Goal: Task Accomplishment & Management: Manage account settings

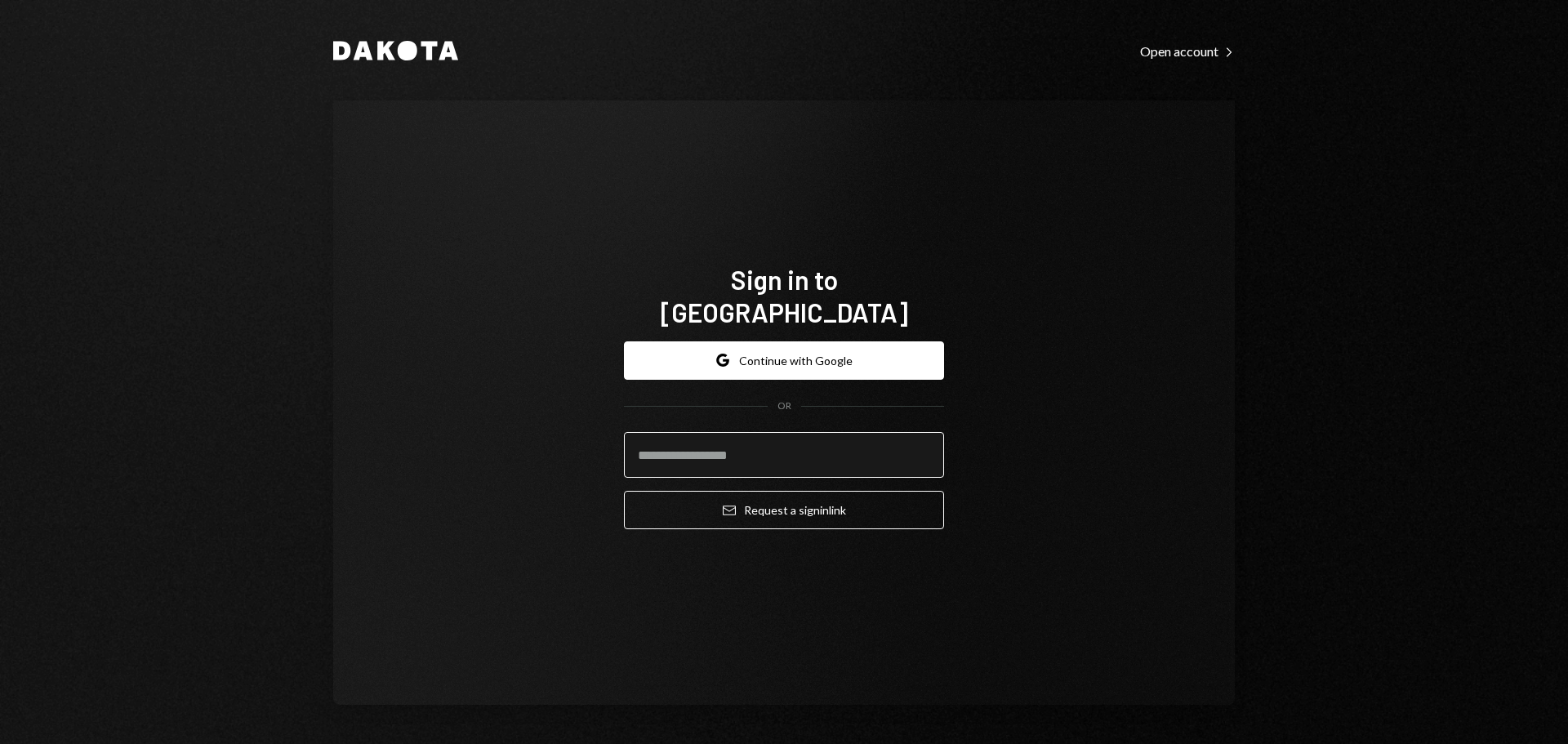
click at [724, 443] on input "email" at bounding box center [784, 454] width 321 height 46
type input "*"
drag, startPoint x: 744, startPoint y: 442, endPoint x: 687, endPoint y: 450, distance: 57.6
click at [687, 450] on input "email" at bounding box center [784, 454] width 321 height 46
type input "**********"
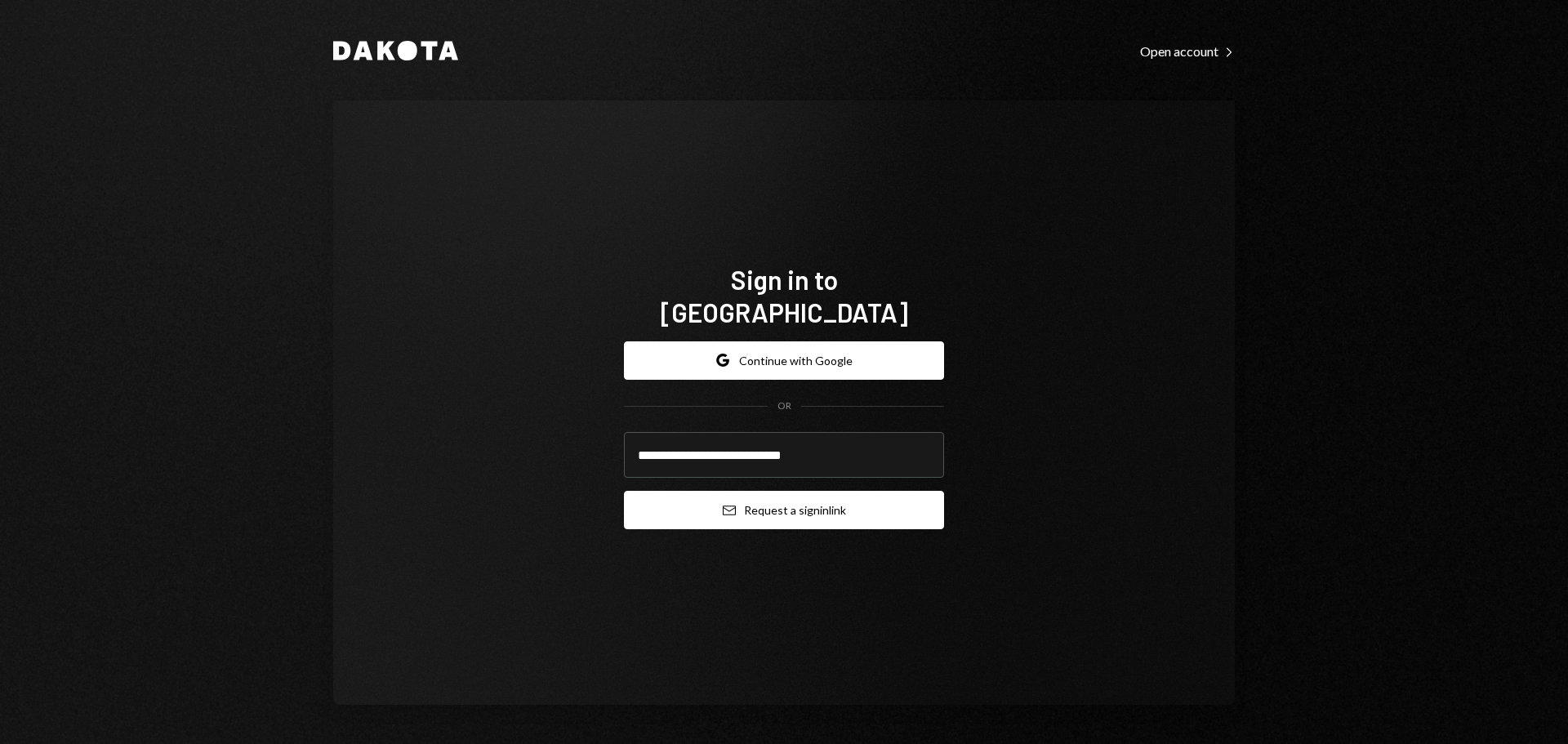
click at [787, 492] on button "Email Request a sign in link" at bounding box center [784, 510] width 321 height 38
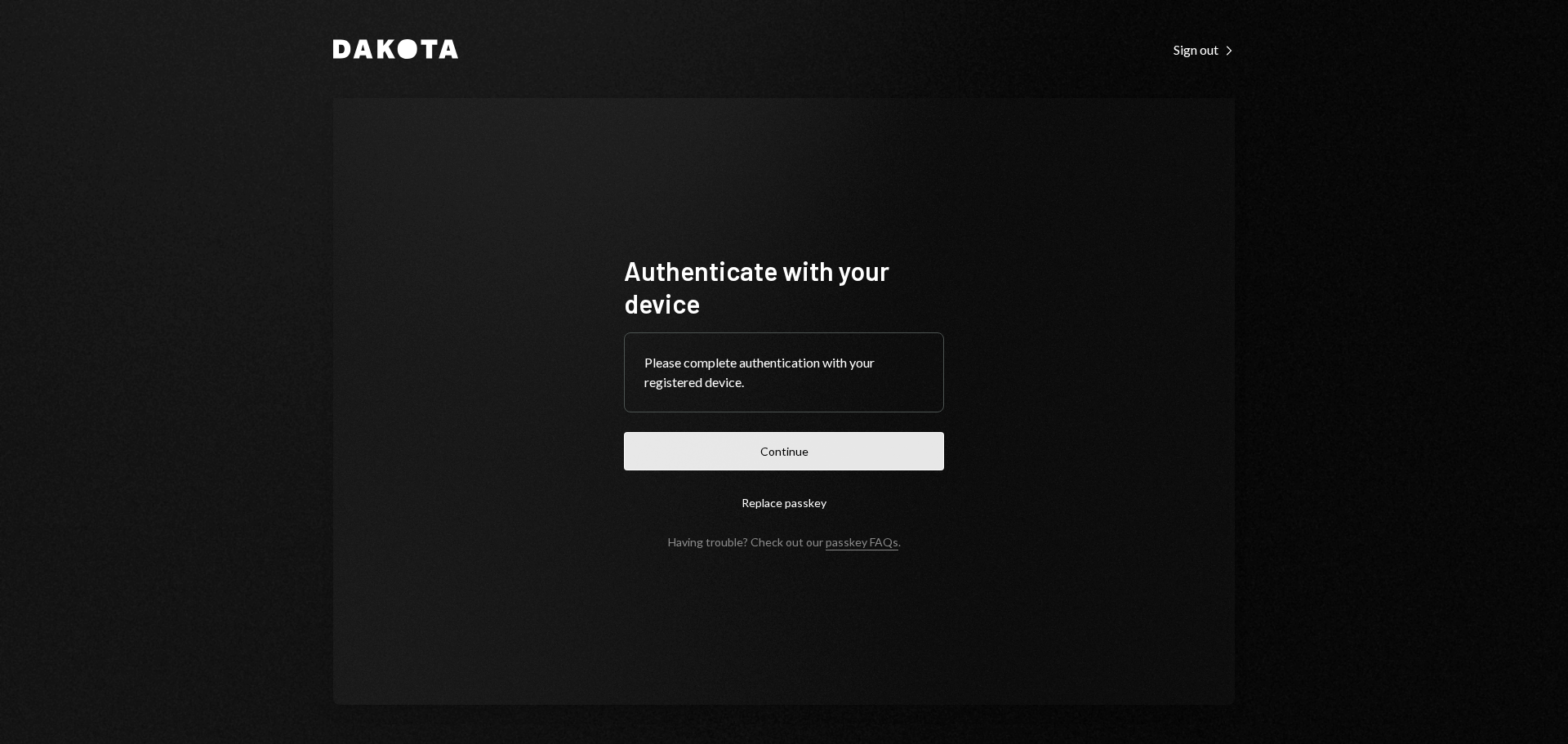
click at [797, 448] on button "Continue" at bounding box center [784, 450] width 321 height 38
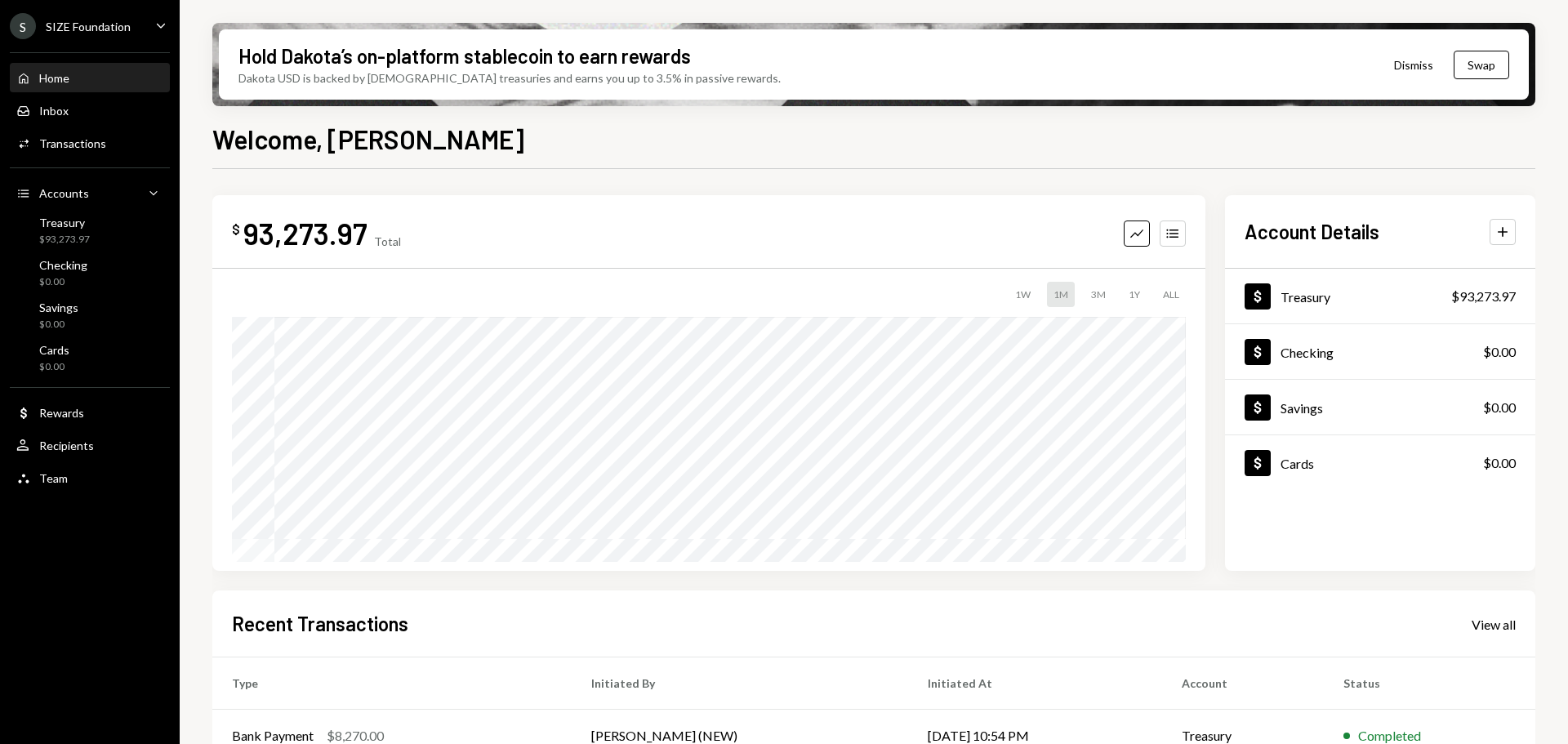
click at [89, 162] on div "Home Home Inbox Inbox Activities Transactions Accounts Accounts Caret Down Trea…" at bounding box center [90, 269] width 179 height 453
click at [65, 141] on div "Transactions" at bounding box center [72, 143] width 67 height 14
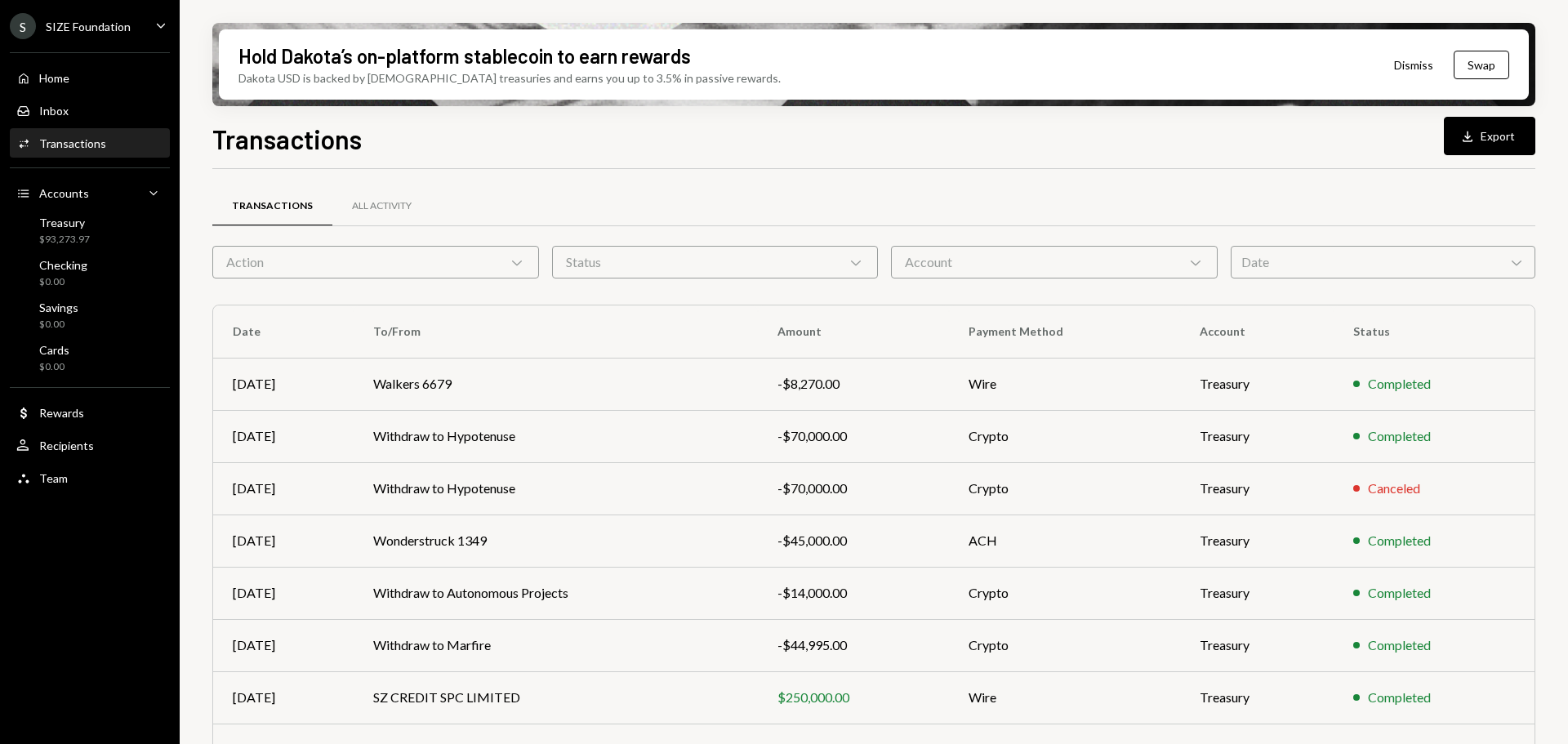
click at [905, 171] on div "Transactions All Activity Action Chevron Down Status Chevron Down Account Chevr…" at bounding box center [874, 559] width 1323 height 780
click at [156, 35] on div "Caret Down" at bounding box center [161, 26] width 18 height 20
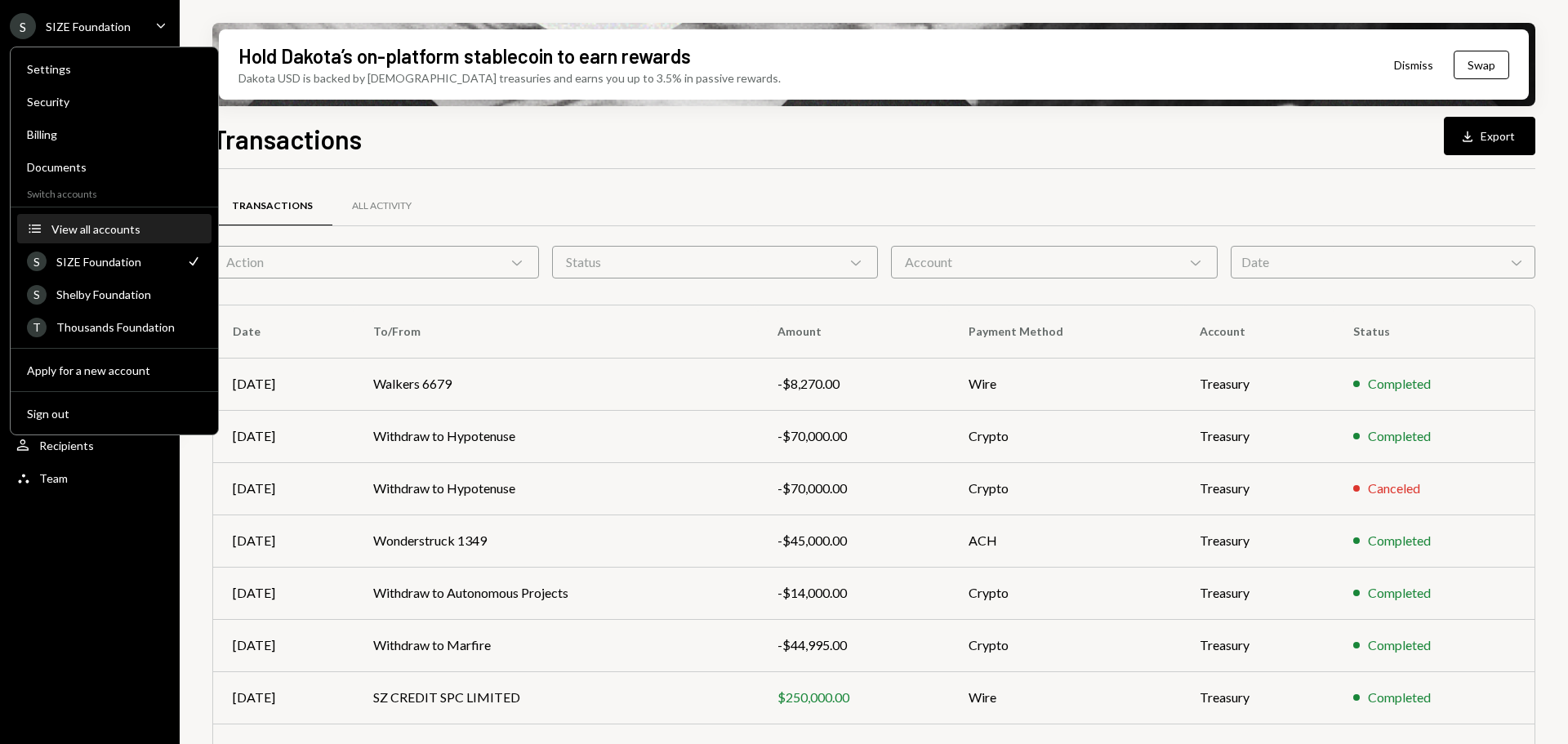
click at [103, 228] on div "View all accounts" at bounding box center [127, 229] width 150 height 14
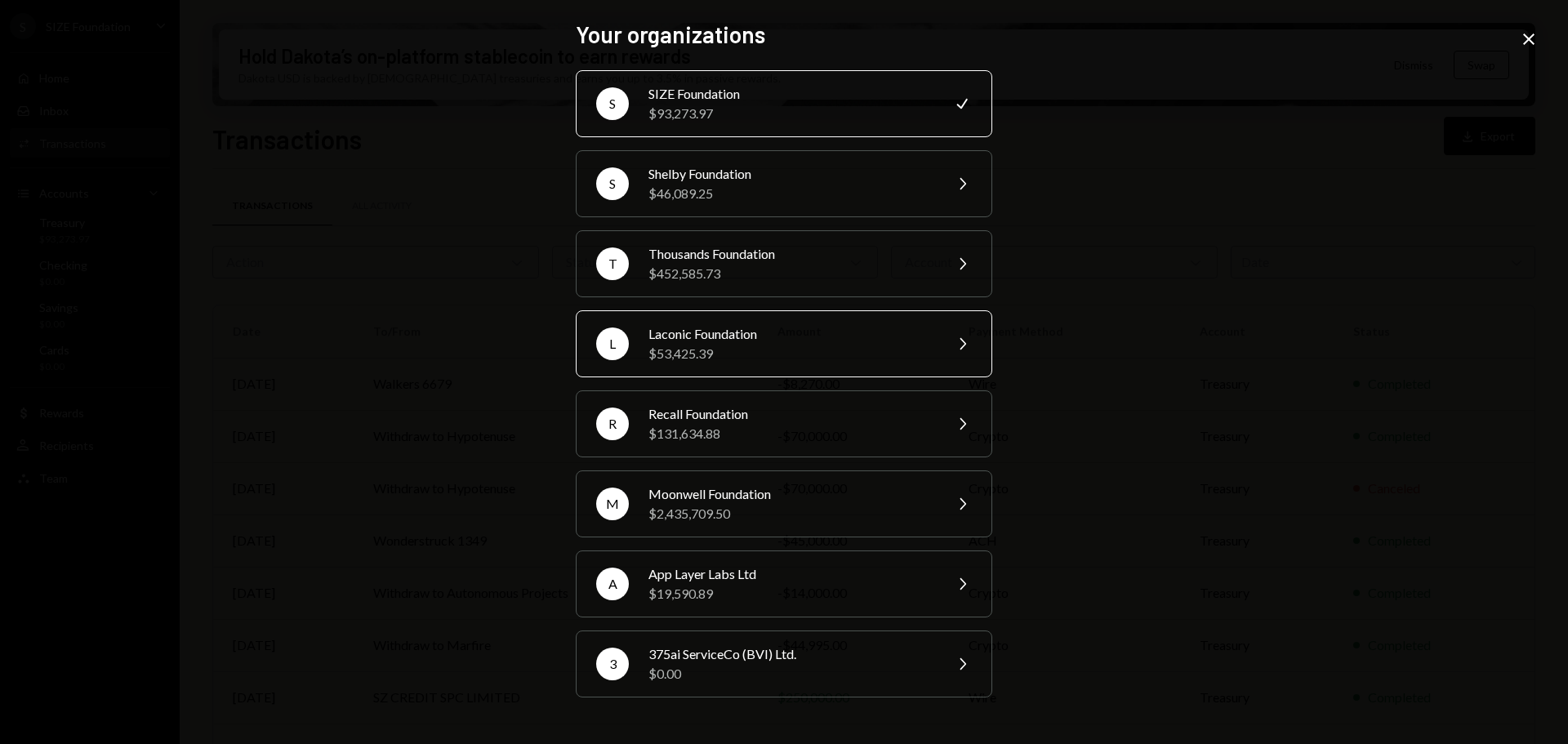
click at [707, 361] on div "$53,425.39" at bounding box center [790, 354] width 285 height 20
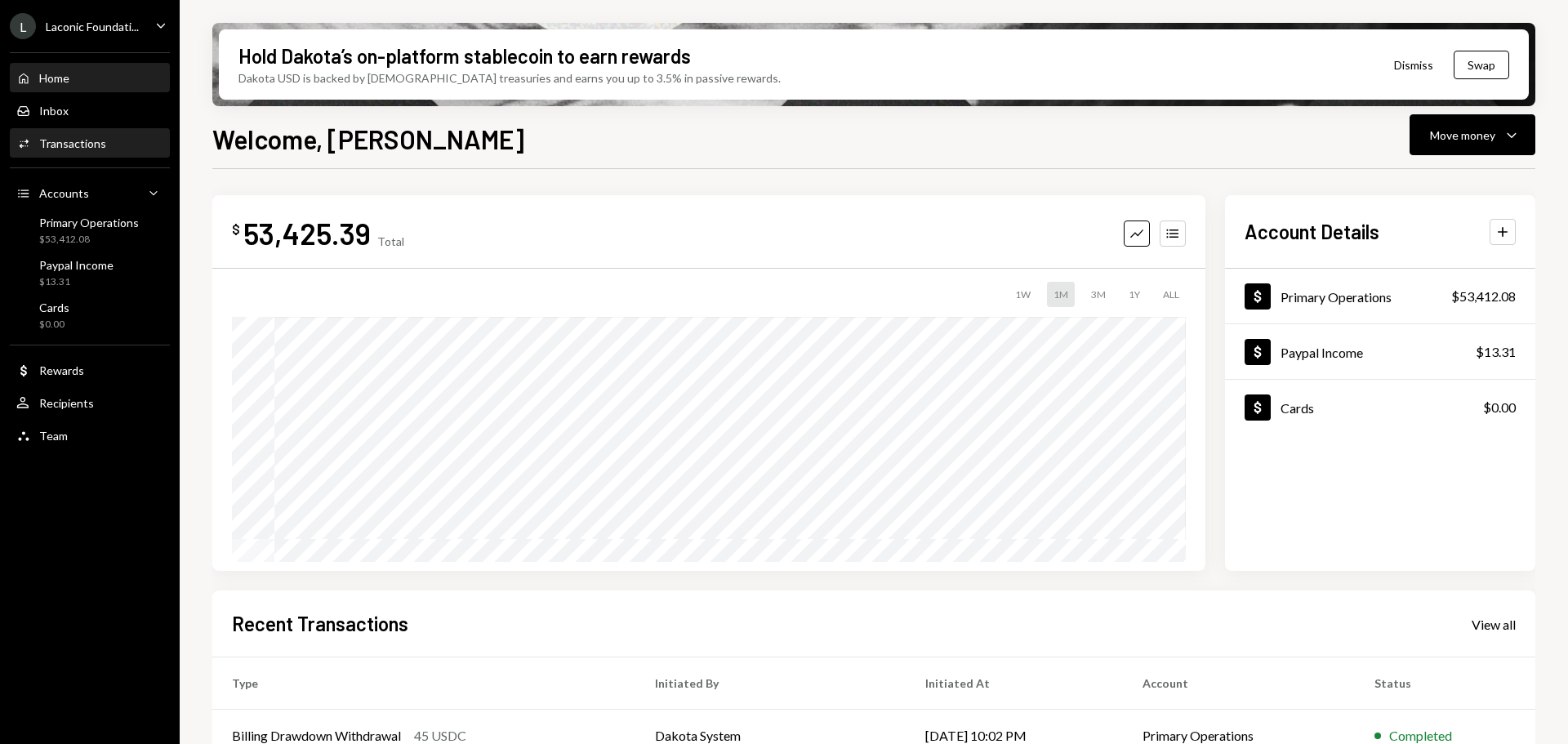
click at [92, 144] on div "Transactions" at bounding box center [72, 143] width 67 height 14
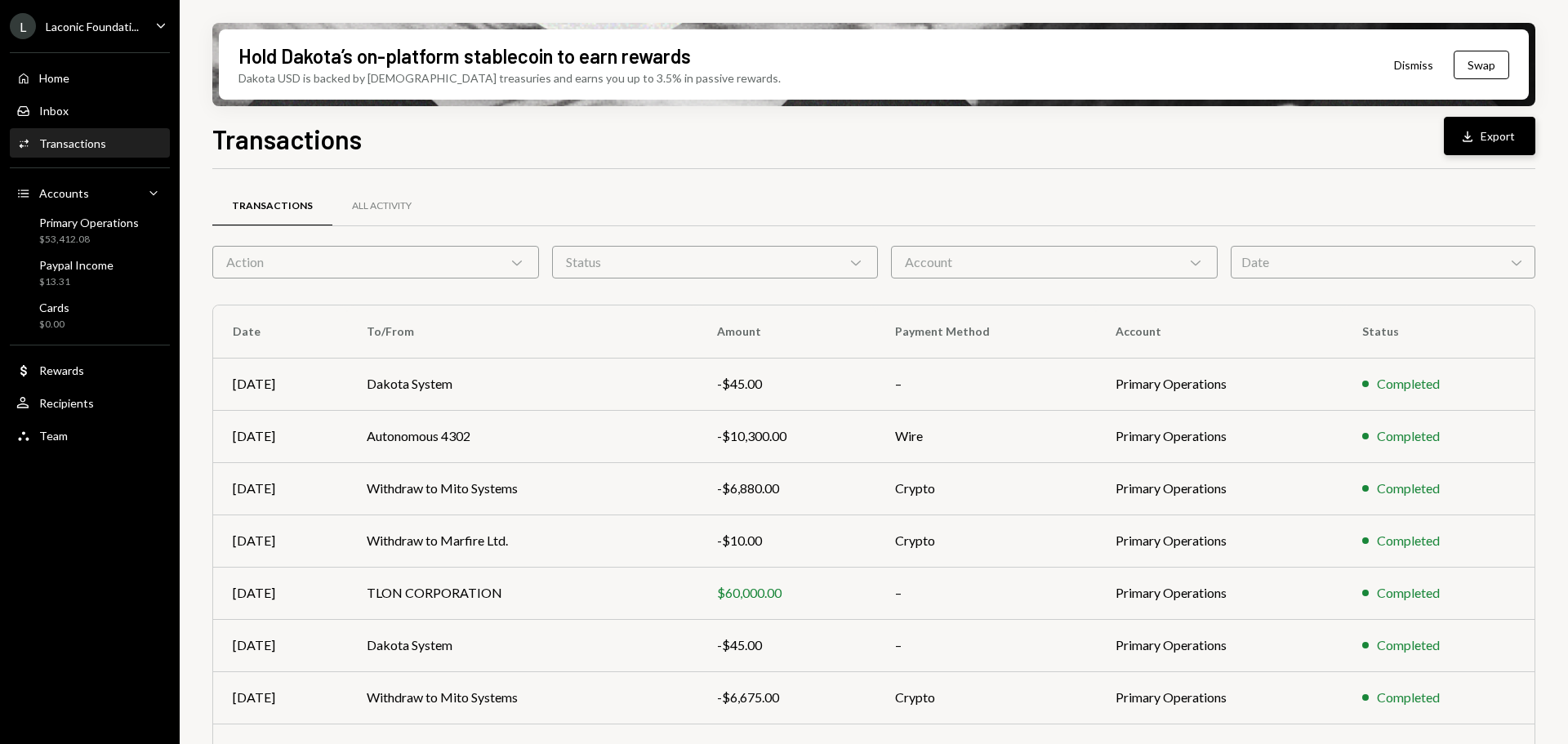
click at [1472, 134] on icon "Download" at bounding box center [1468, 137] width 17 height 17
